Goal: Task Accomplishment & Management: Manage account settings

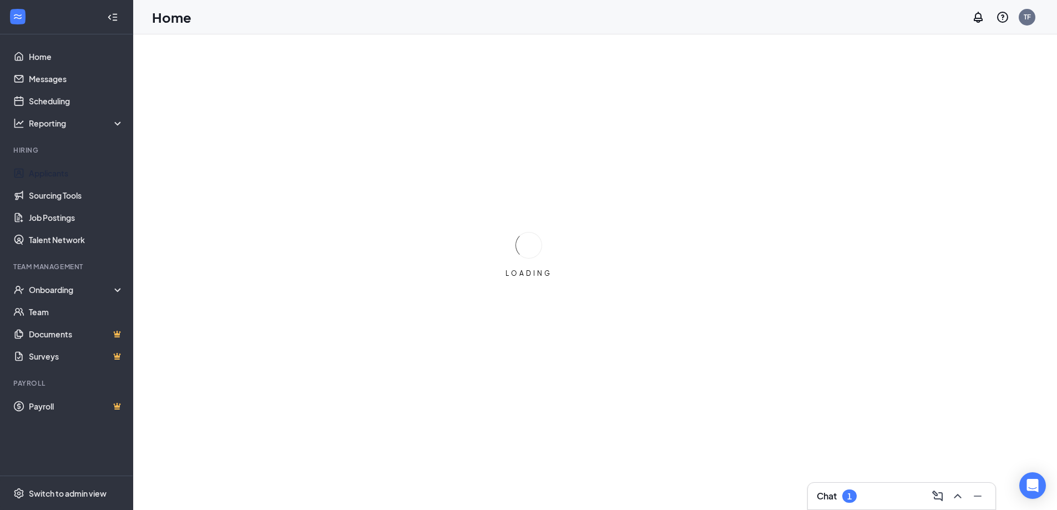
click at [46, 168] on link "Applicants" at bounding box center [76, 173] width 95 height 22
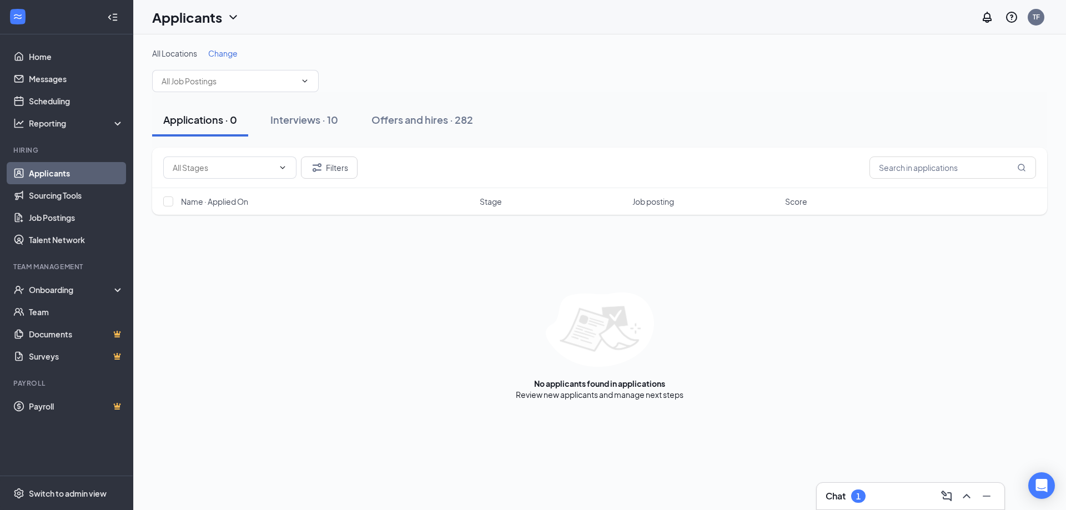
click at [316, 110] on button "Interviews · 10" at bounding box center [304, 119] width 90 height 33
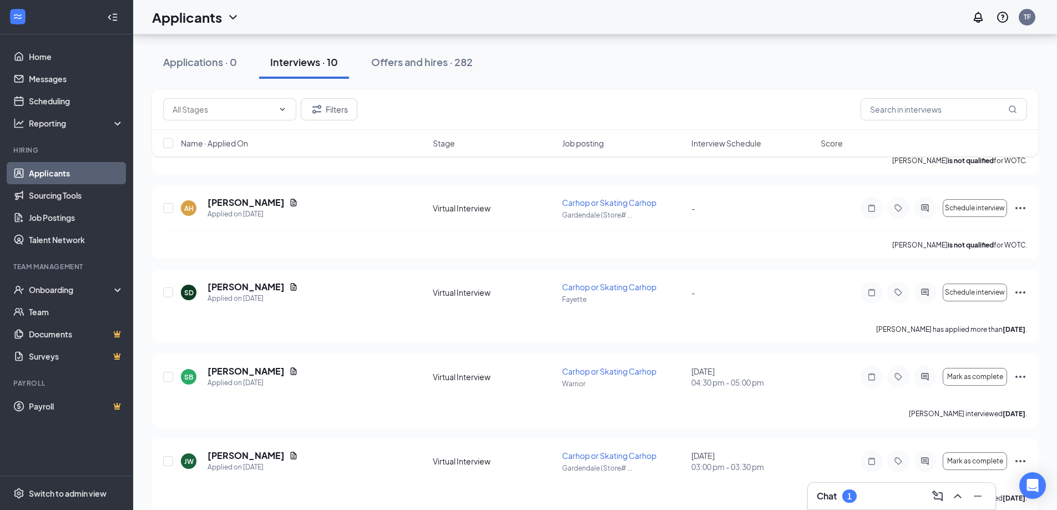
scroll to position [555, 0]
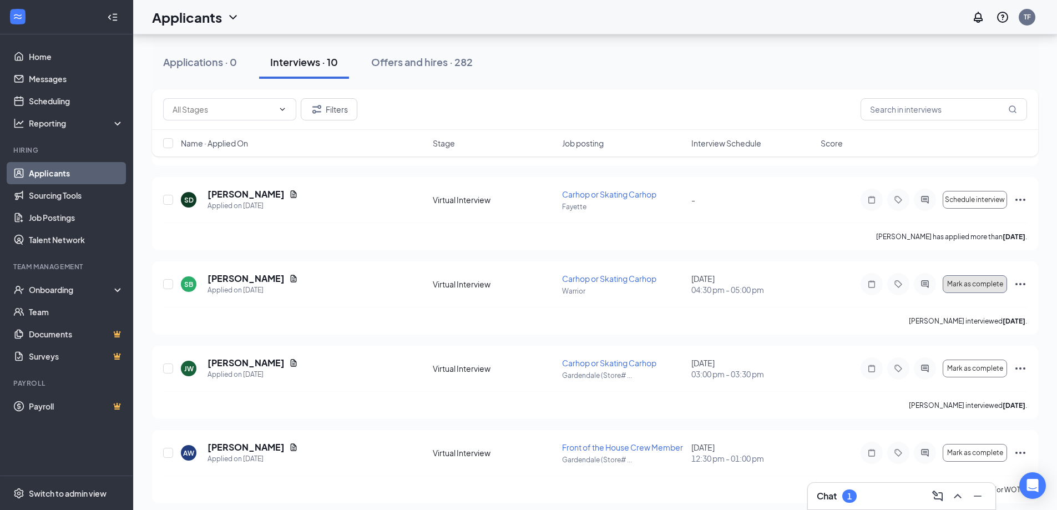
click at [992, 286] on span "Mark as complete" at bounding box center [975, 284] width 56 height 8
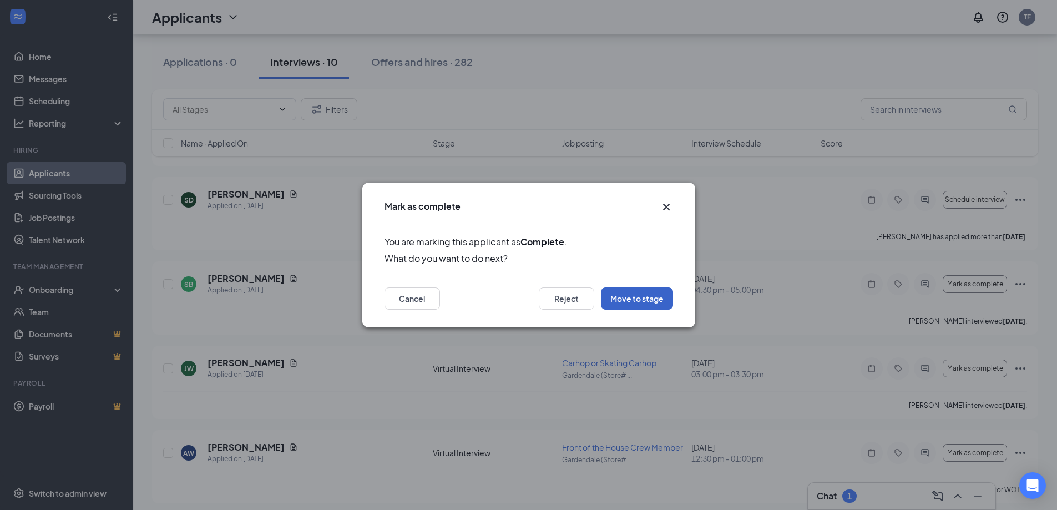
click at [633, 296] on button "Move to stage" at bounding box center [637, 298] width 72 height 22
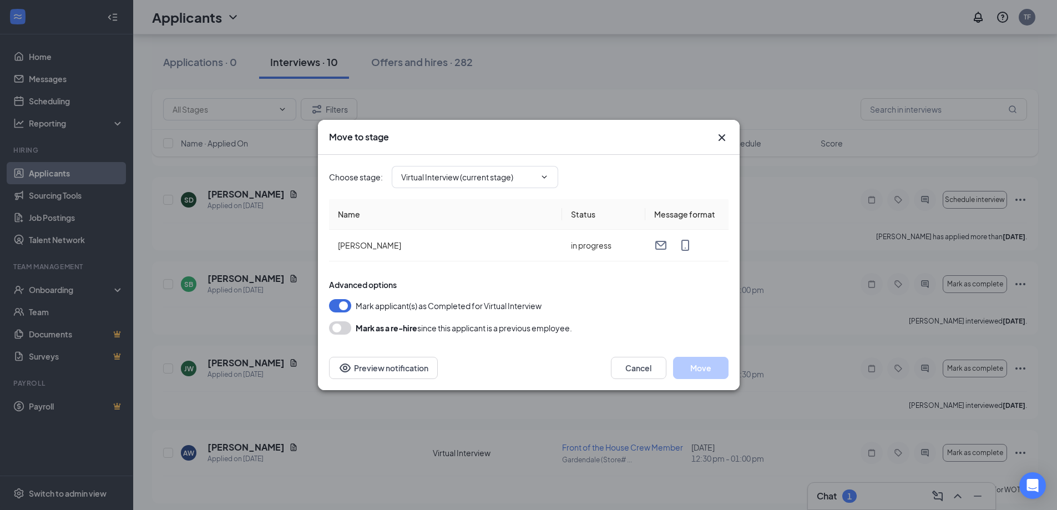
type input "Hiring Complete (next stage)"
click at [706, 373] on button "Move" at bounding box center [700, 368] width 55 height 22
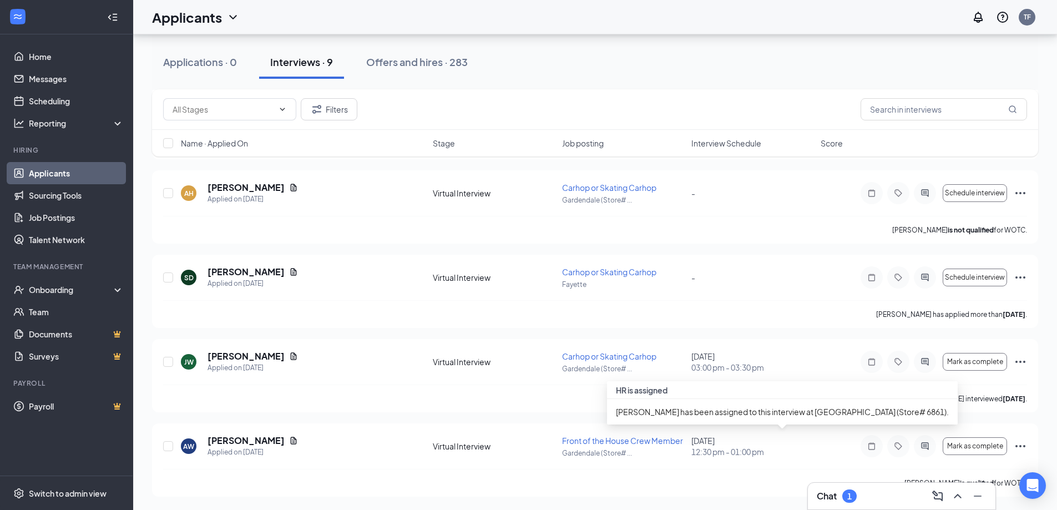
scroll to position [477, 0]
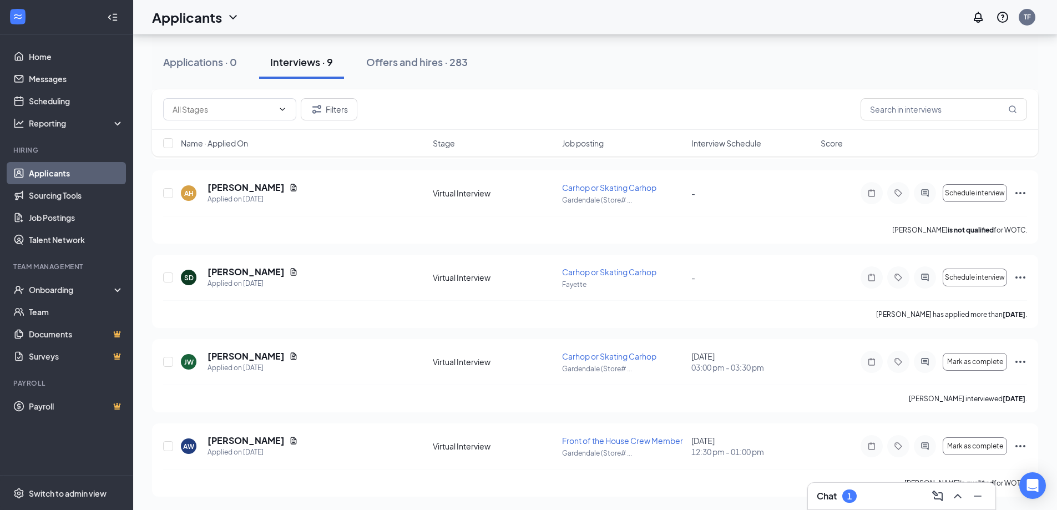
click at [1023, 360] on icon "Ellipses" at bounding box center [1020, 361] width 13 height 13
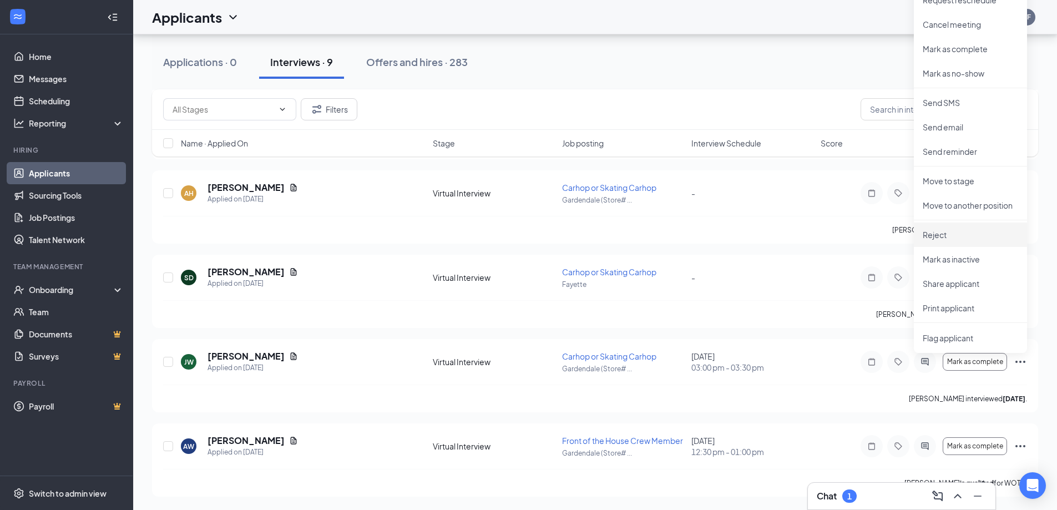
click at [953, 233] on p "Reject" at bounding box center [970, 234] width 95 height 11
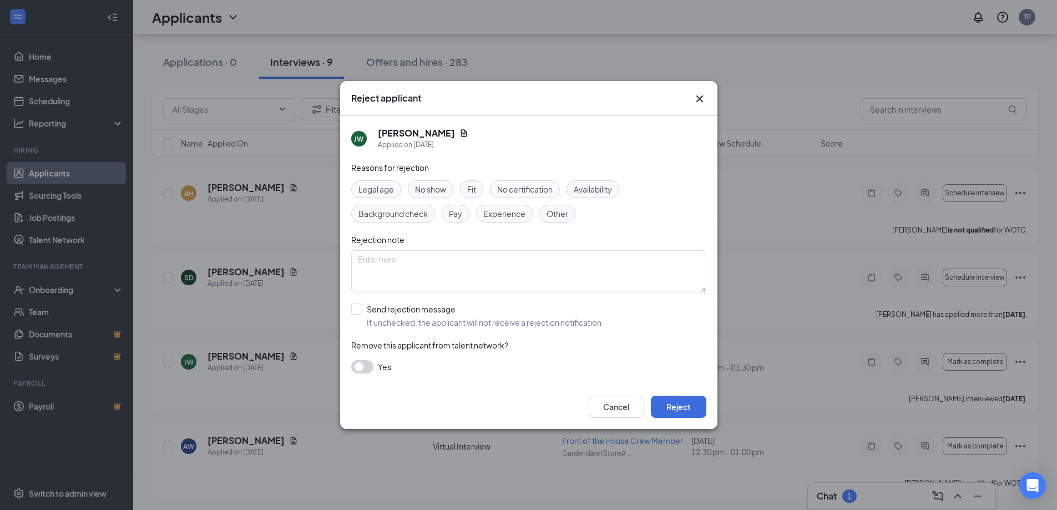
click at [439, 185] on span "No show" at bounding box center [430, 189] width 31 height 12
click at [355, 309] on input "Send rejection message If unchecked, the applicant will not receive a rejection…" at bounding box center [477, 316] width 253 height 24
checkbox input "true"
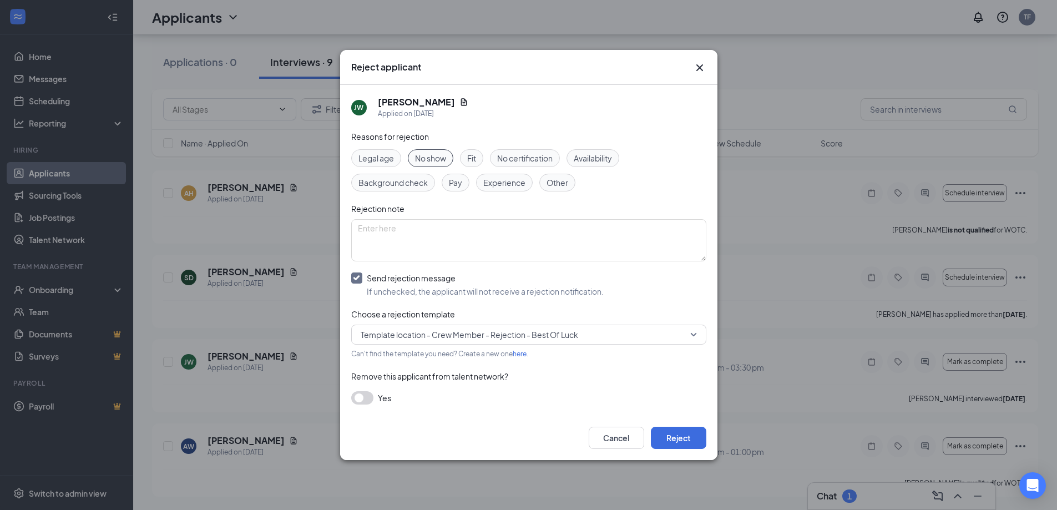
click at [537, 340] on span "Template location - Crew Member - Rejection - Best Of Luck" at bounding box center [470, 334] width 218 height 17
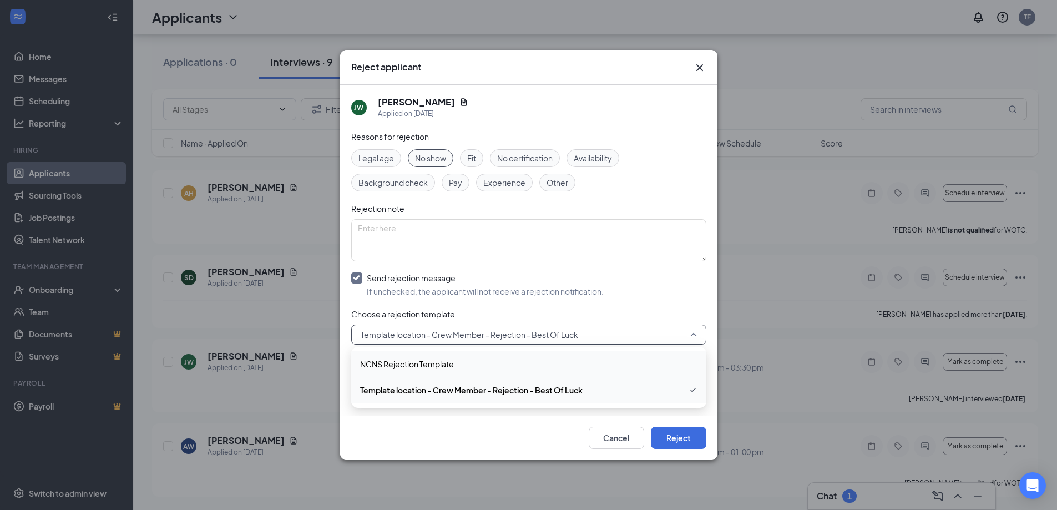
click at [491, 361] on span "NCNS Rejection Template" at bounding box center [528, 364] width 337 height 12
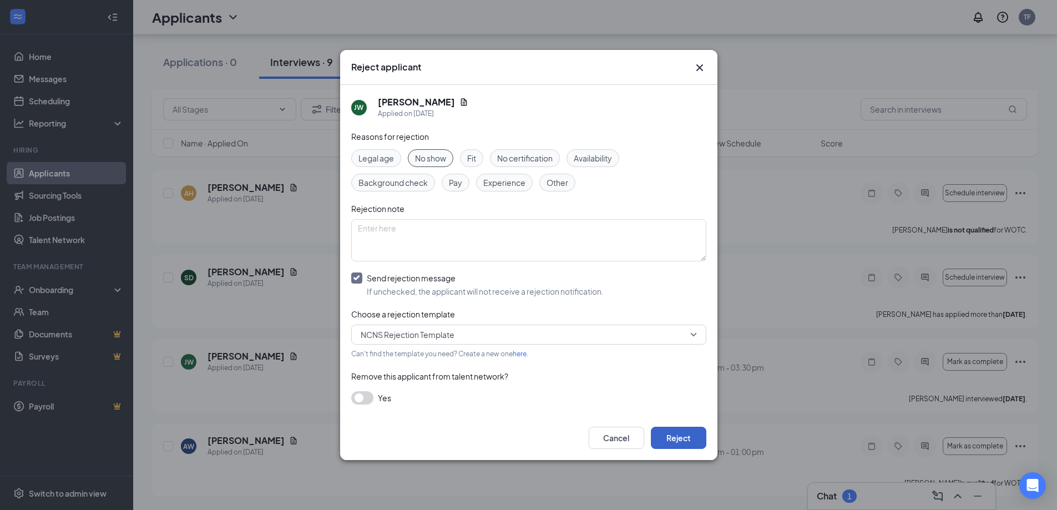
click at [677, 437] on button "Reject" at bounding box center [678, 438] width 55 height 22
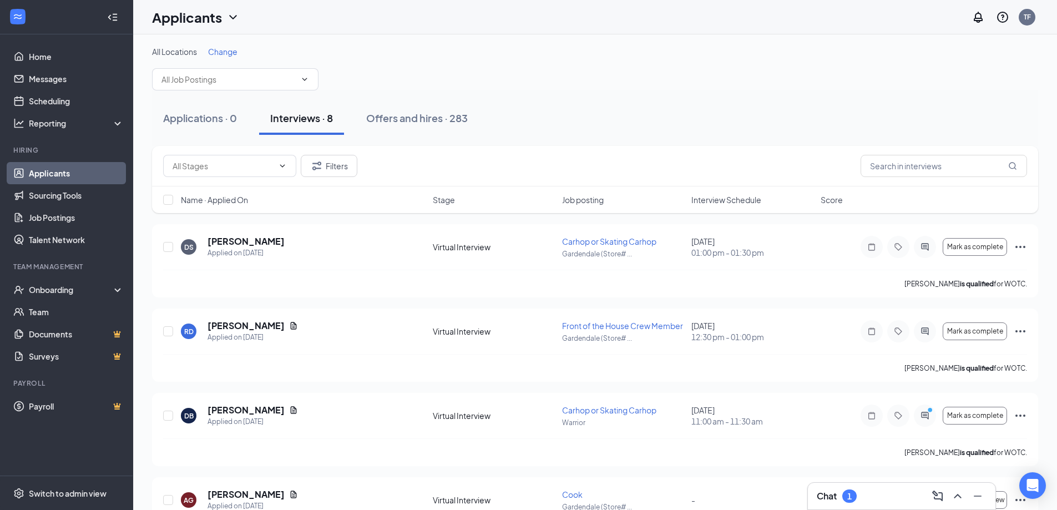
scroll to position [0, 0]
